Goal: Check status

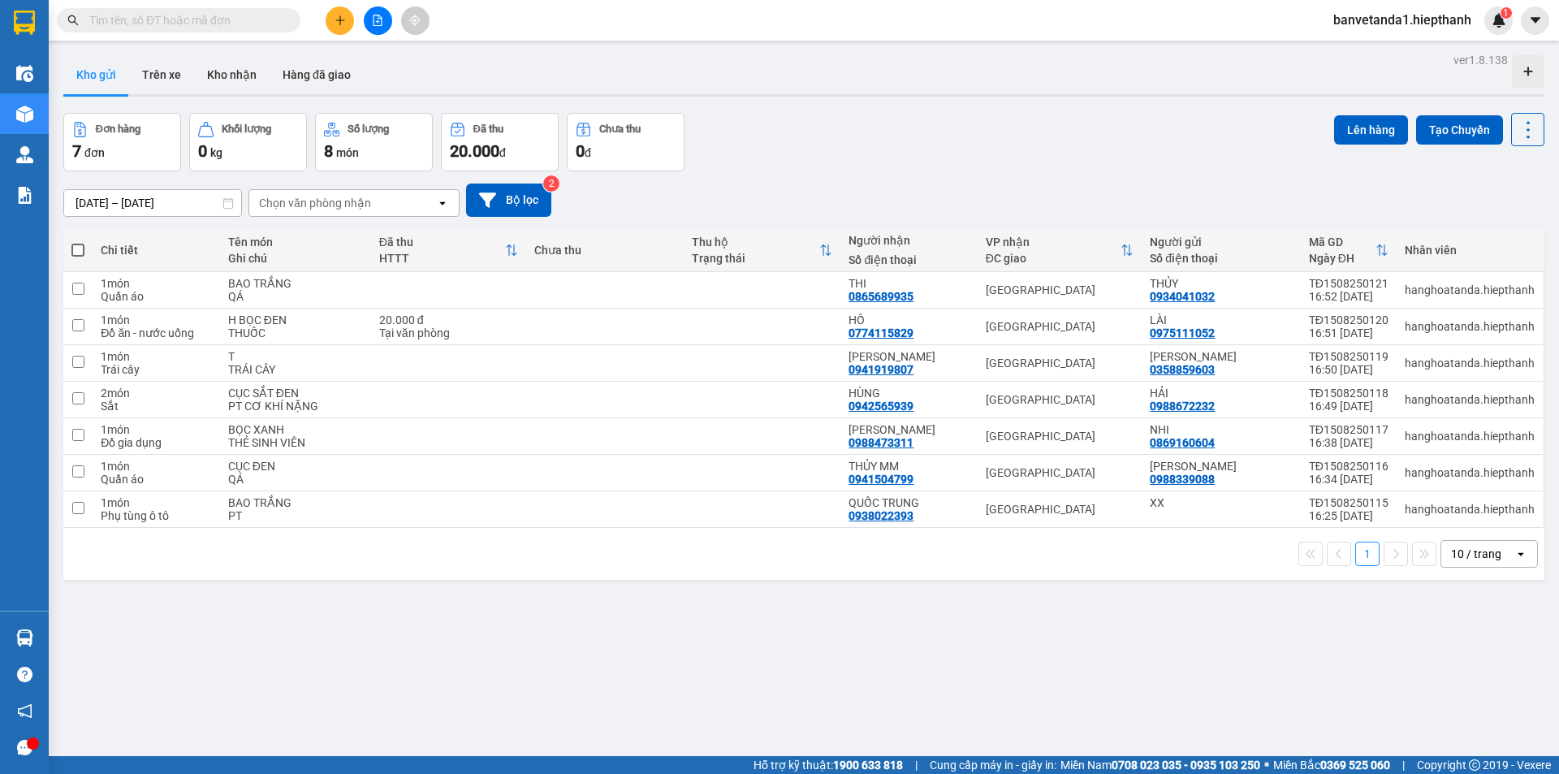
click at [544, 80] on div "Kho gửi Trên xe Kho nhận Hàng đã giao" at bounding box center [803, 76] width 1481 height 43
click at [181, 24] on input "text" at bounding box center [185, 20] width 192 height 18
click at [177, 22] on input "text" at bounding box center [185, 20] width 192 height 18
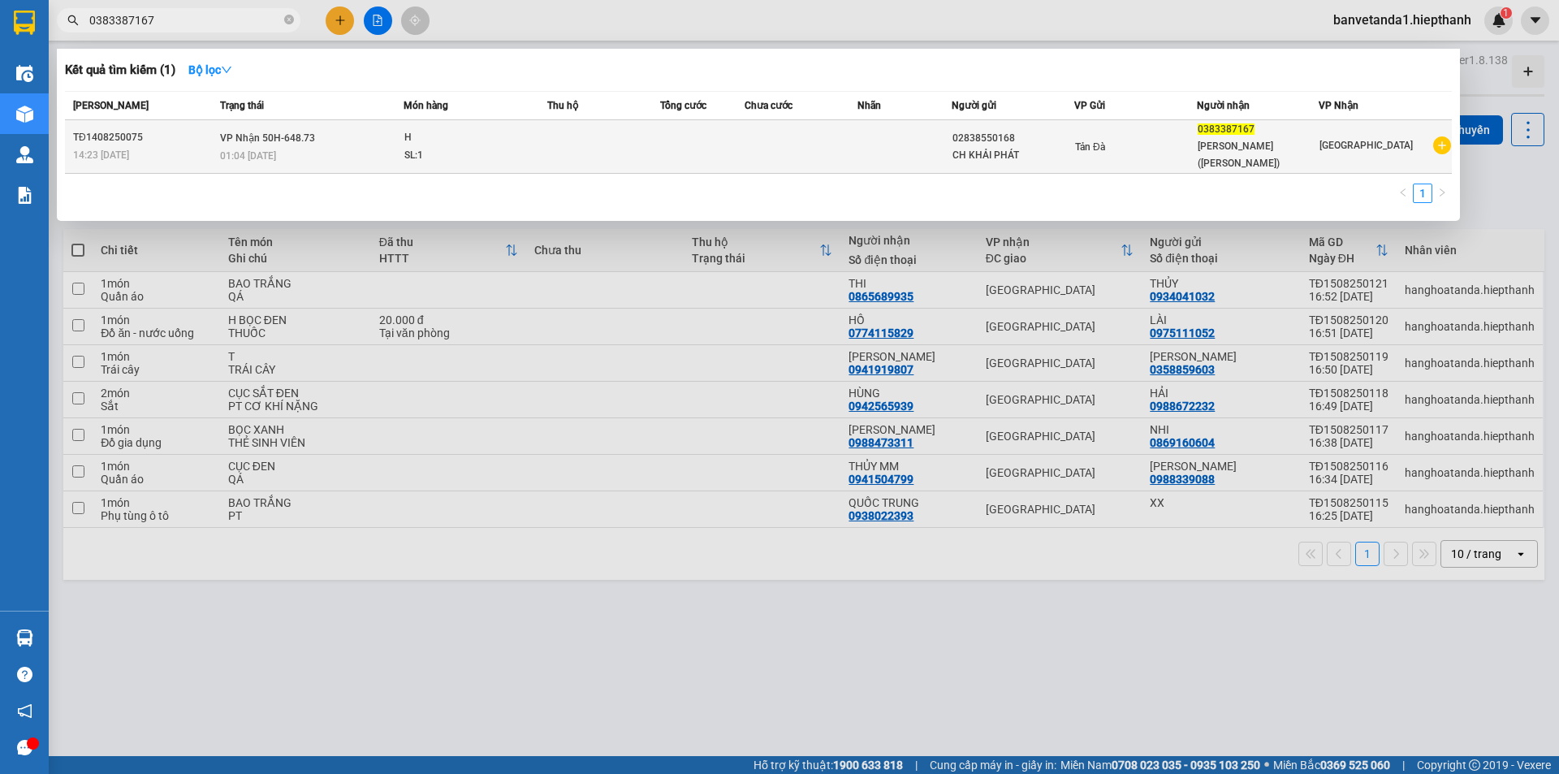
type input "0383387167"
click at [650, 134] on td at bounding box center [603, 147] width 113 height 54
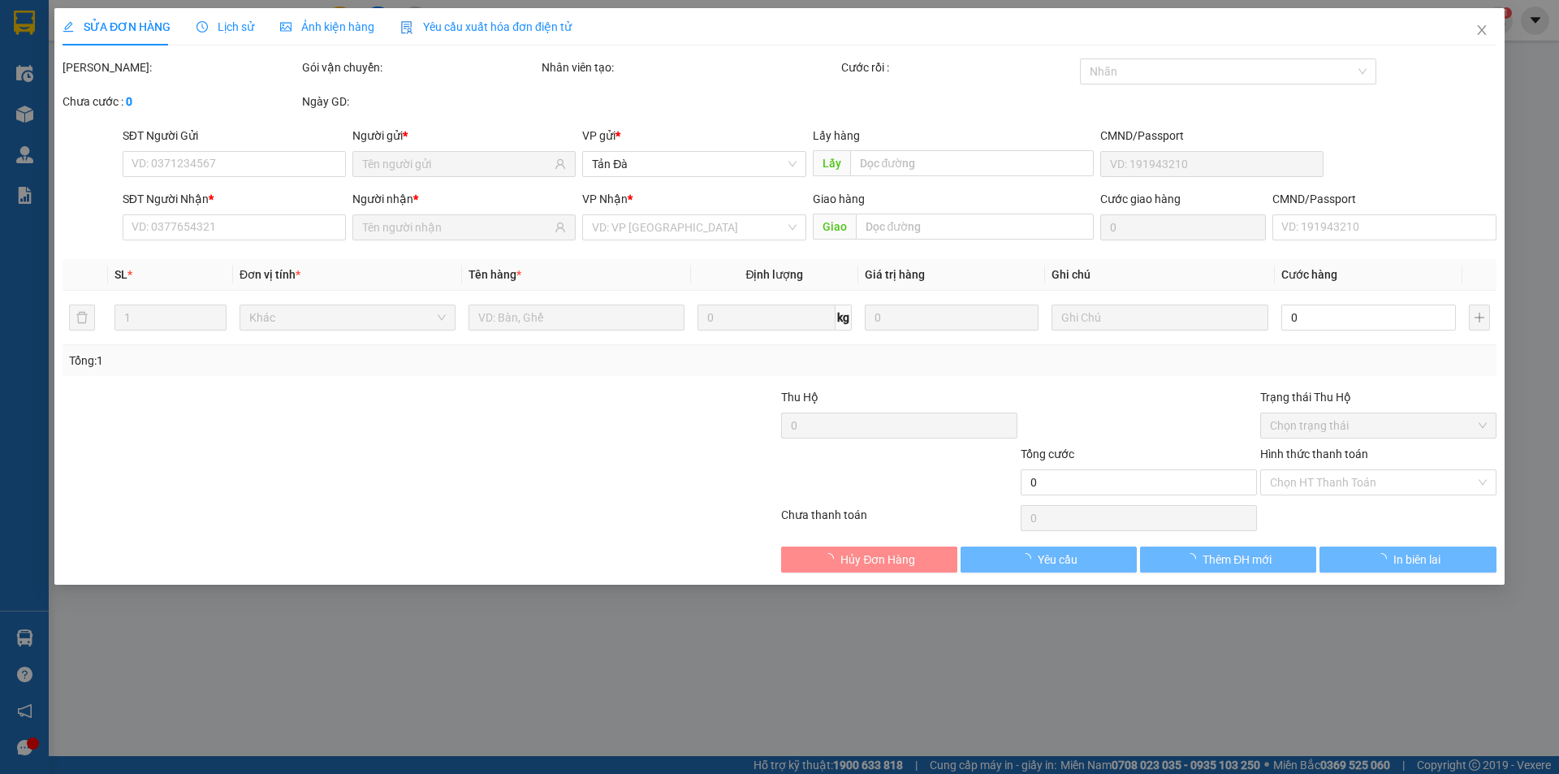
type input "02838550168"
type input "0383387167"
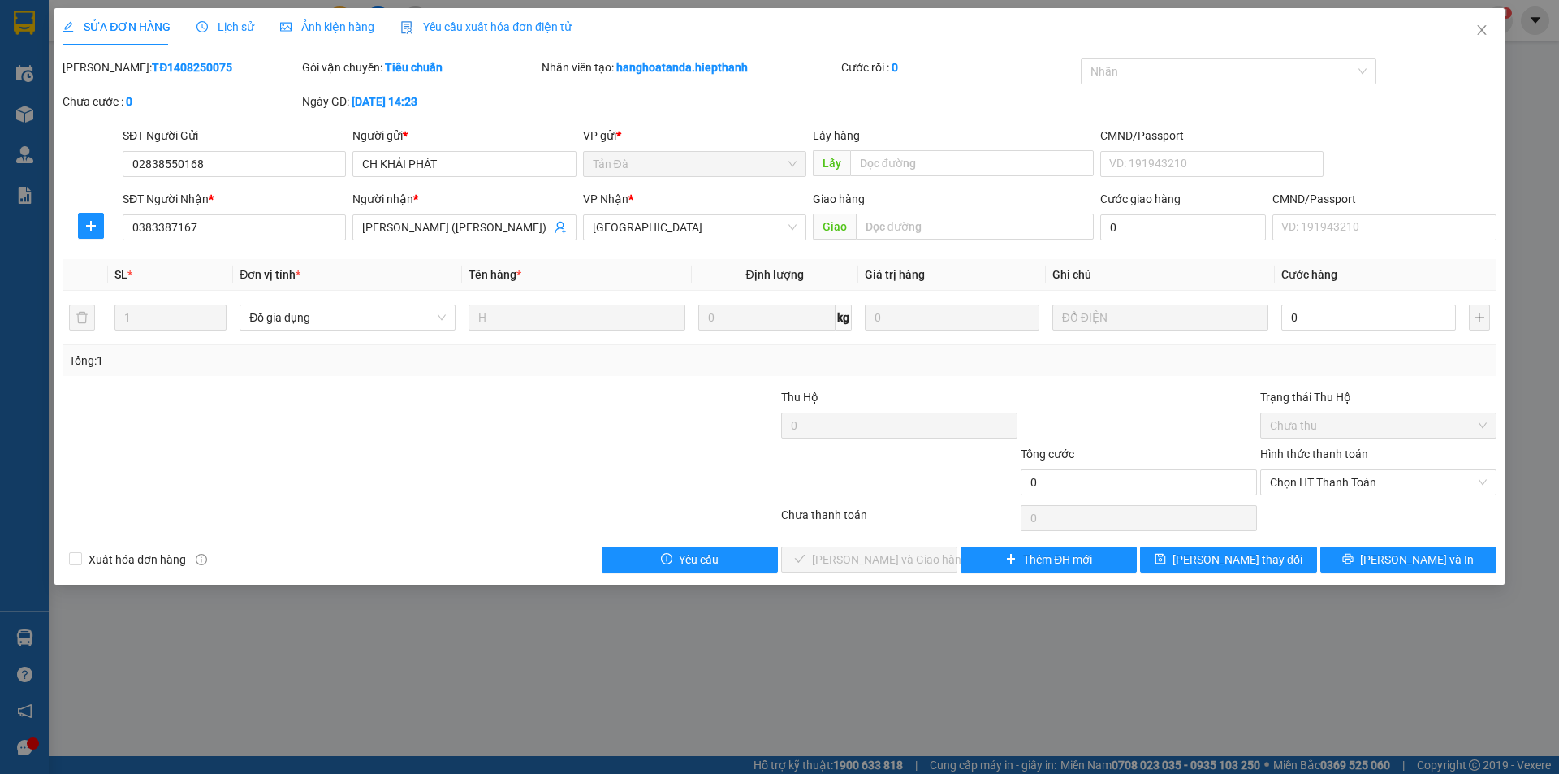
click at [246, 27] on span "Lịch sử" at bounding box center [225, 26] width 58 height 13
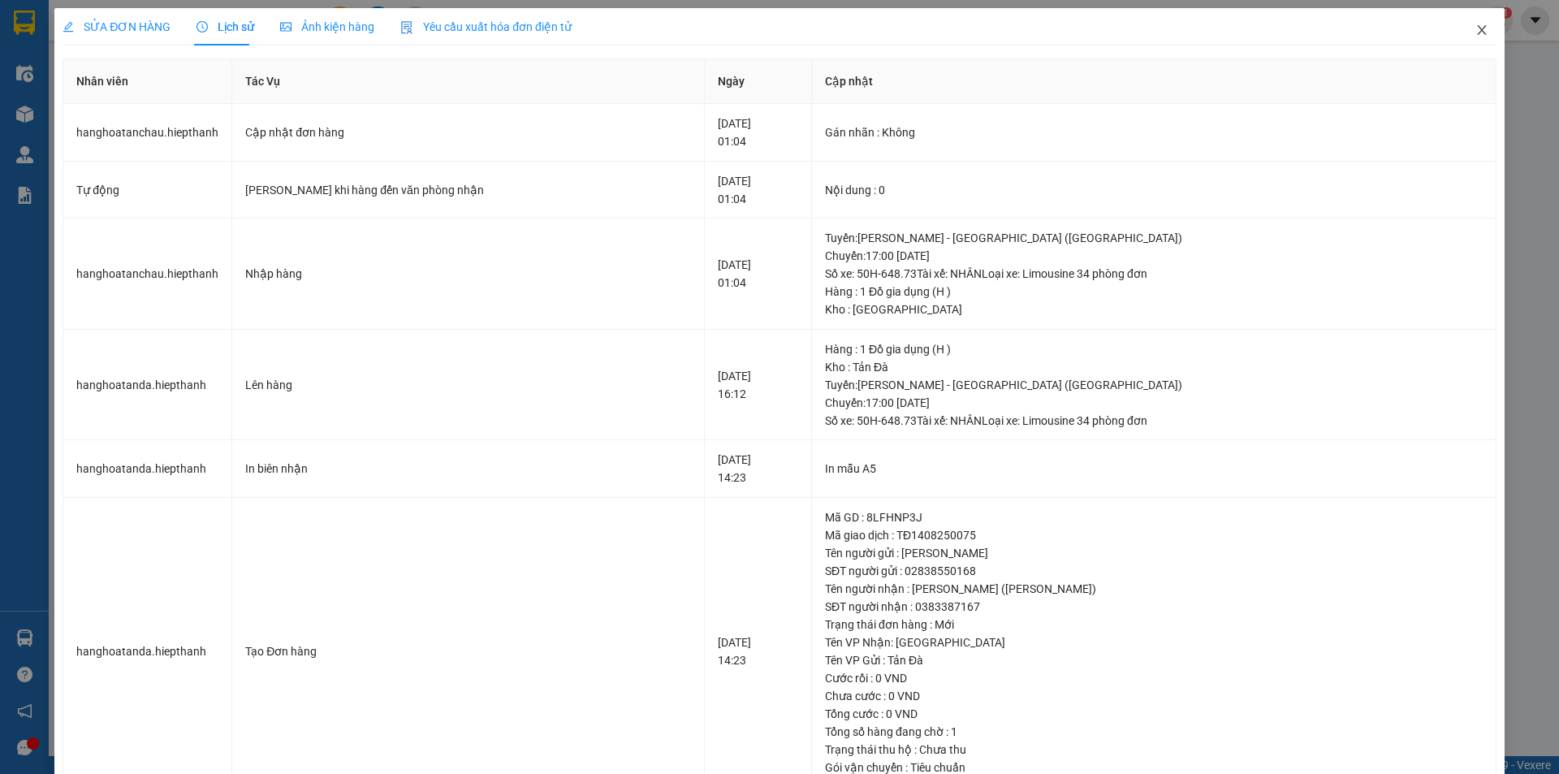
click at [1477, 30] on icon "close" at bounding box center [1481, 30] width 9 height 10
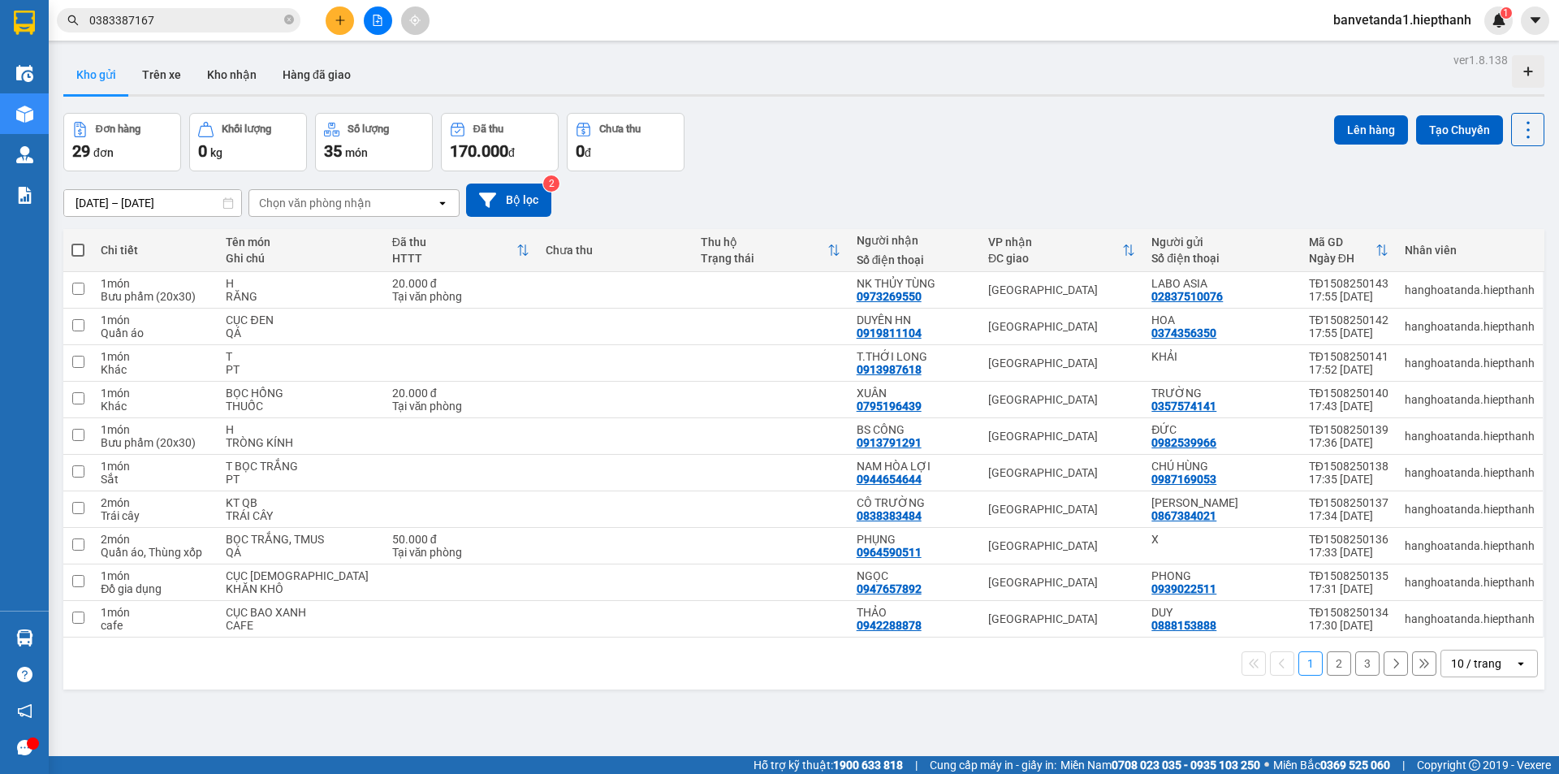
click at [267, 14] on input "0383387167" at bounding box center [185, 20] width 192 height 18
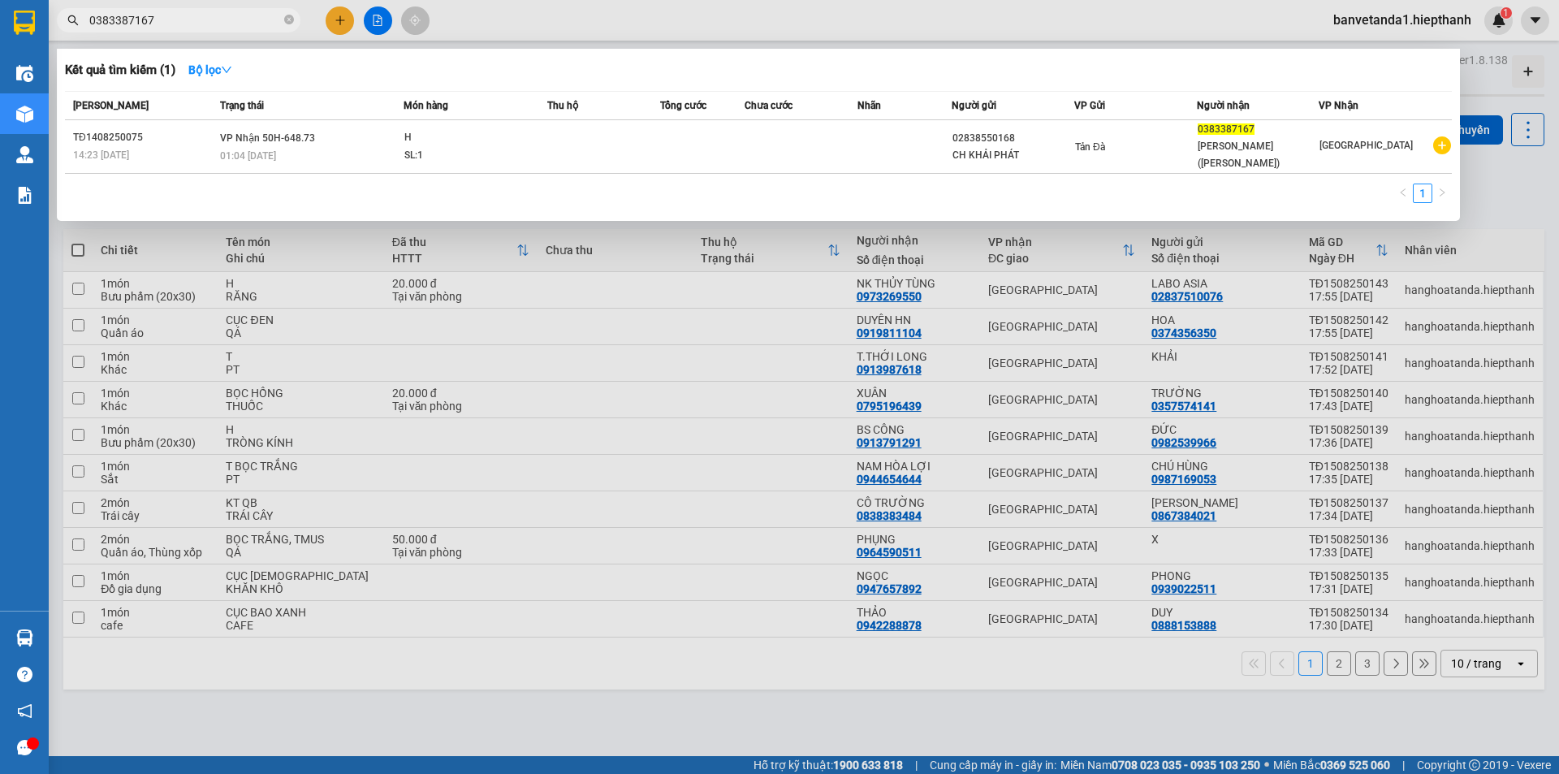
click at [466, 21] on div at bounding box center [779, 387] width 1559 height 774
